Goal: Task Accomplishment & Management: Manage account settings

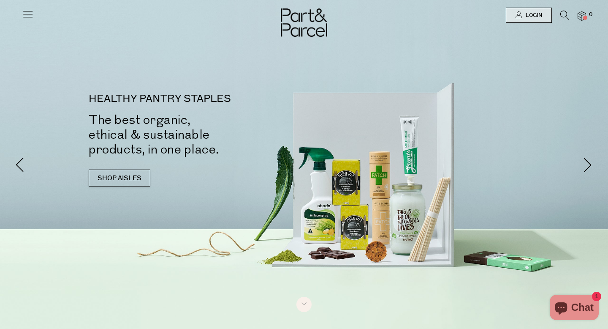
type input "[EMAIL_ADDRESS][PERSON_NAME]"
click at [121, 177] on link "SHOP AISLES" at bounding box center [120, 177] width 62 height 17
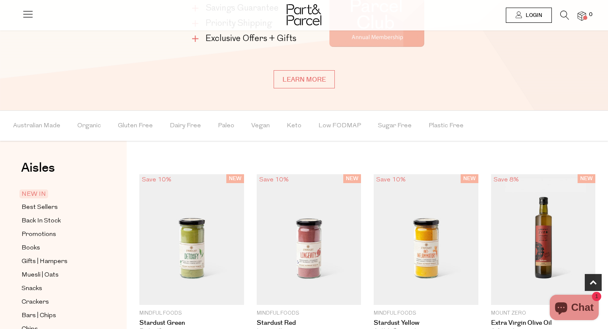
click at [523, 13] on link "Login" at bounding box center [529, 15] width 46 height 15
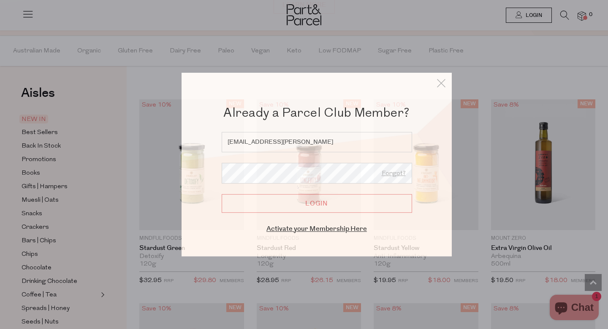
scroll to position [663, 0]
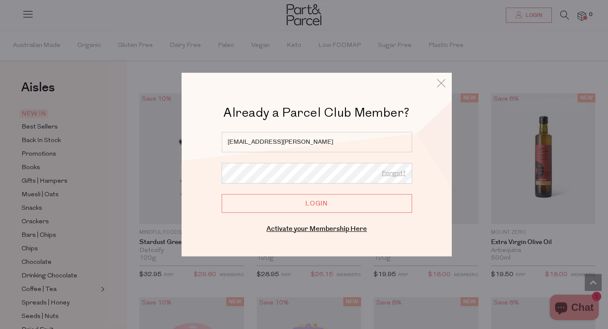
click at [318, 207] on input "Login" at bounding box center [317, 203] width 191 height 19
click at [315, 198] on input "Login" at bounding box center [317, 203] width 191 height 19
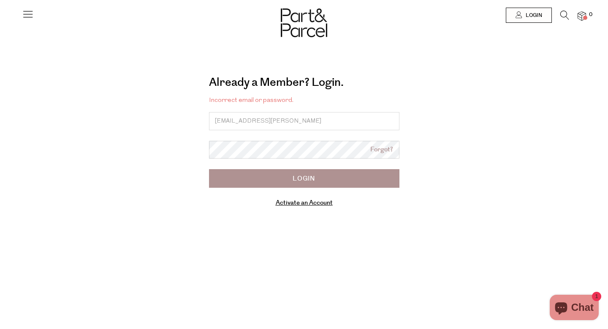
click at [288, 117] on input "[EMAIL_ADDRESS][PERSON_NAME]" at bounding box center [304, 121] width 191 height 18
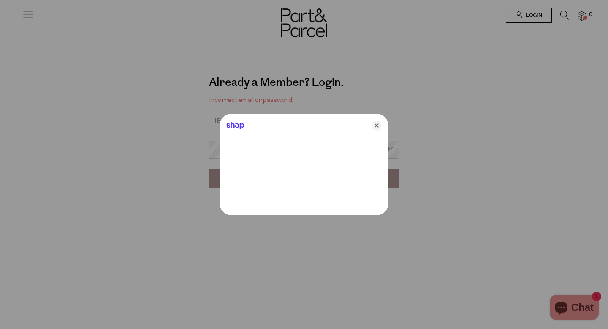
type input "[EMAIL_ADDRESS][PERSON_NAME][DOMAIN_NAME]"
